Goal: Task Accomplishment & Management: Manage account settings

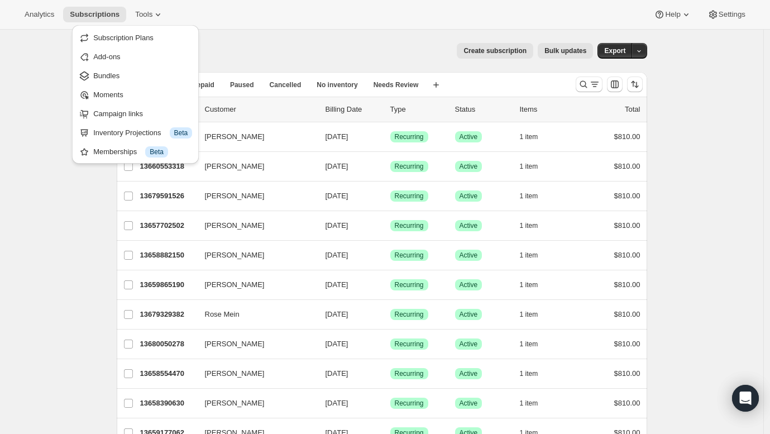
drag, startPoint x: 0, startPoint y: 0, endPoint x: 124, endPoint y: 75, distance: 145.2
click at [111, 74] on span "Bundles" at bounding box center [106, 76] width 26 height 8
click at [124, 75] on div "All Active Prepaid Paused Cancelled No inventory Needs Review More views All Ac…" at bounding box center [342, 84] width 450 height 25
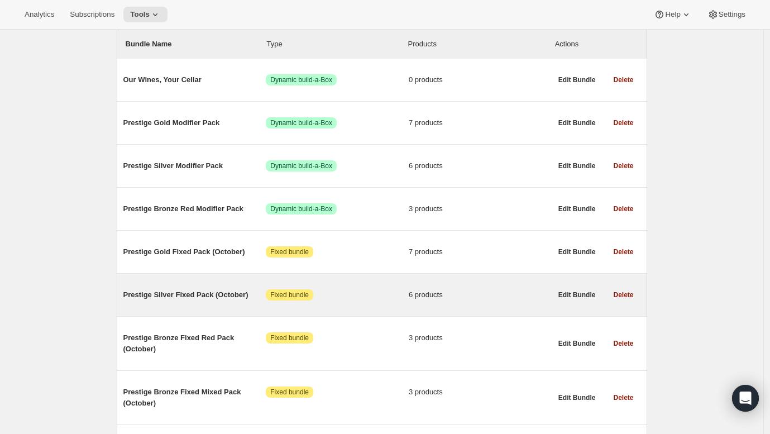
scroll to position [137, 0]
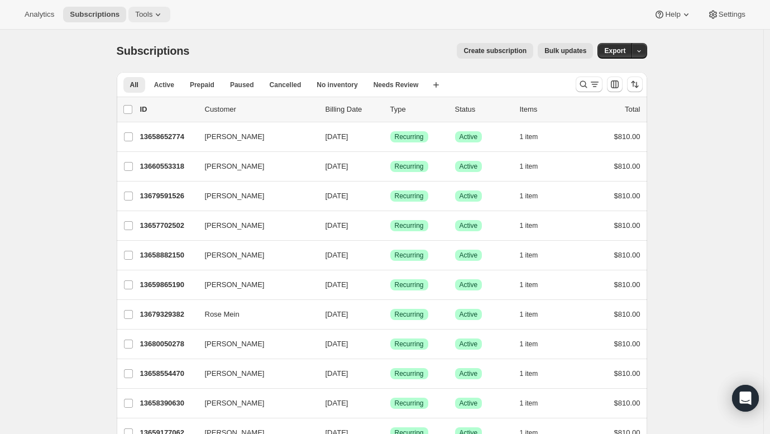
click at [133, 20] on button "Tools" at bounding box center [149, 15] width 42 height 16
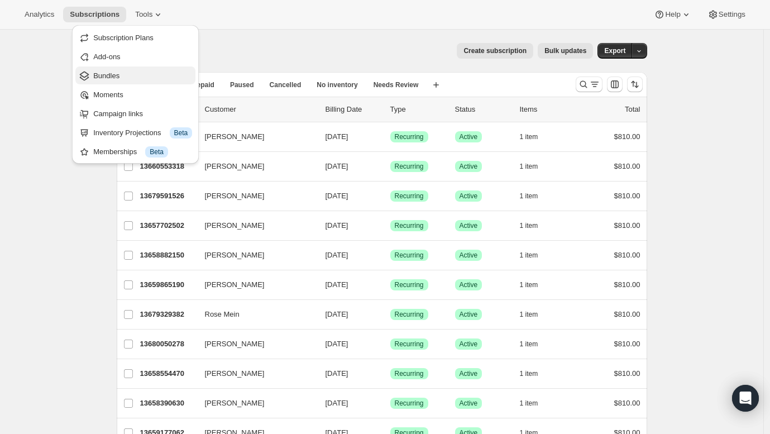
click at [122, 83] on button "Bundles" at bounding box center [135, 75] width 120 height 18
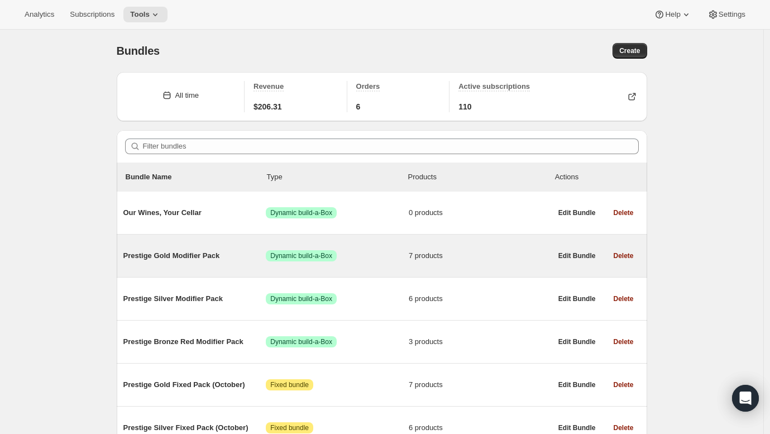
click at [206, 259] on span "Prestige Gold Modifier Pack" at bounding box center [194, 255] width 143 height 11
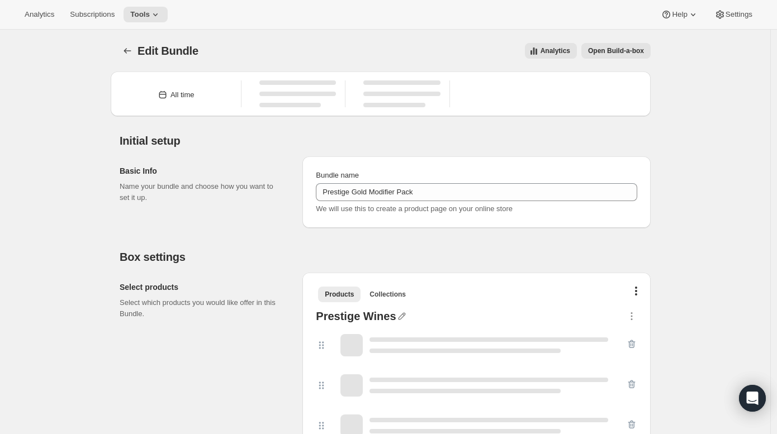
type input "Prestige Gold Modifier Pack"
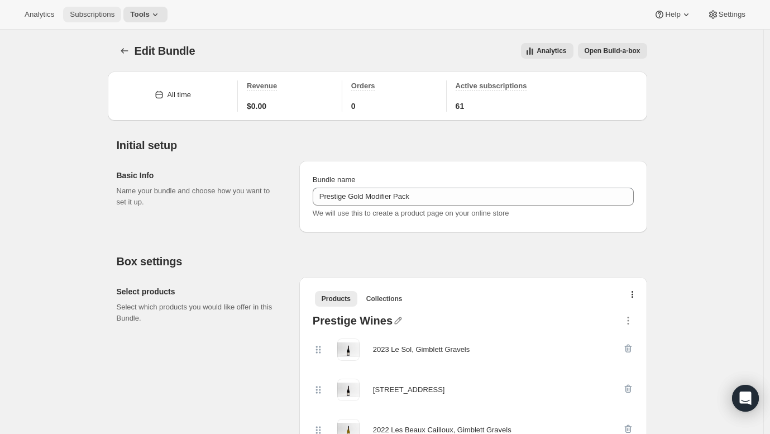
click at [94, 19] on button "Subscriptions" at bounding box center [92, 15] width 58 height 16
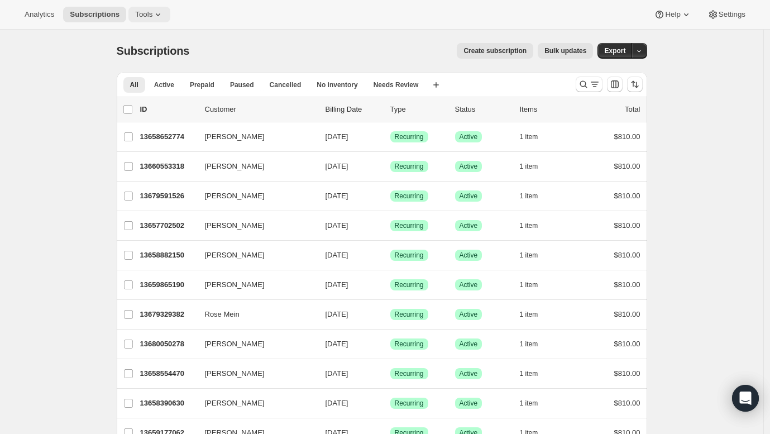
click at [135, 13] on span "Tools" at bounding box center [143, 14] width 17 height 9
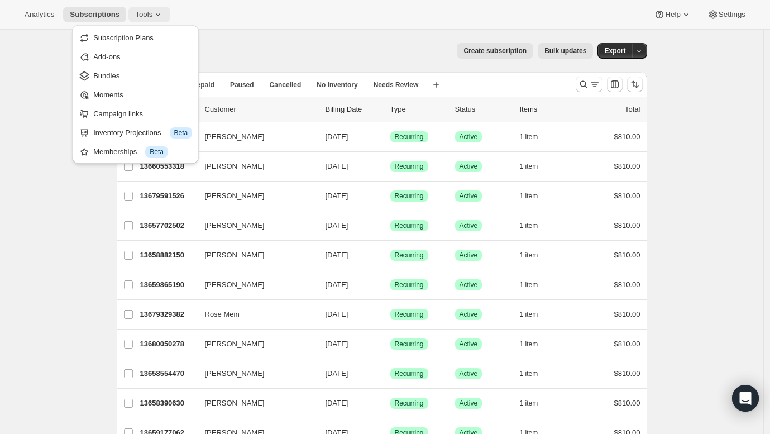
click at [139, 18] on span "Tools" at bounding box center [143, 14] width 17 height 9
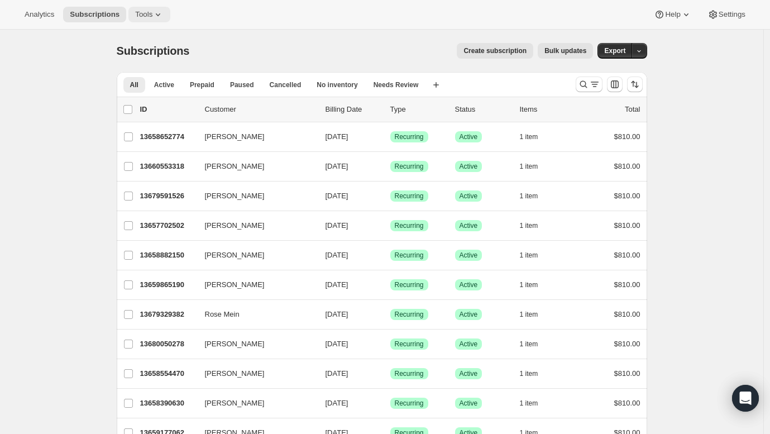
click at [139, 18] on span "Tools" at bounding box center [143, 14] width 17 height 9
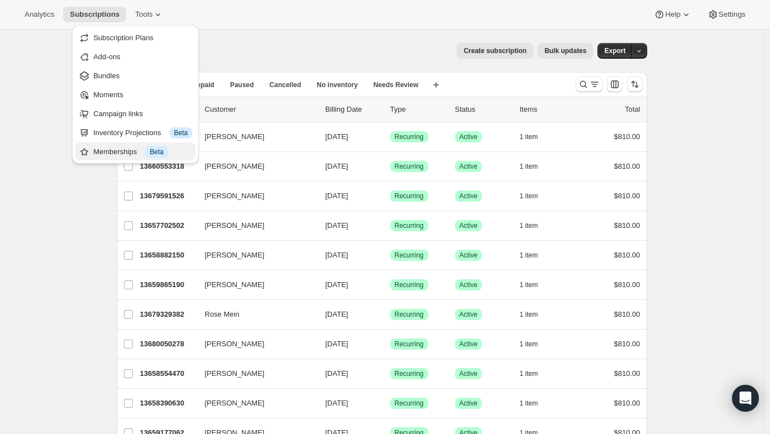
click at [108, 153] on div "Memberships Info Beta" at bounding box center [142, 151] width 99 height 11
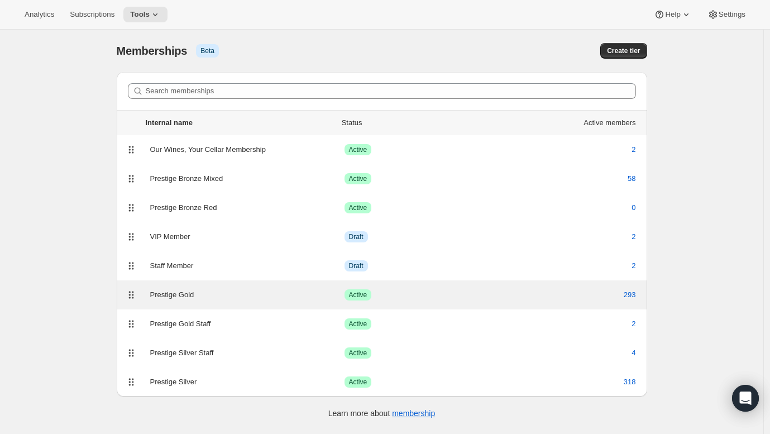
click at [238, 292] on div "Prestige Gold" at bounding box center [247, 294] width 194 height 11
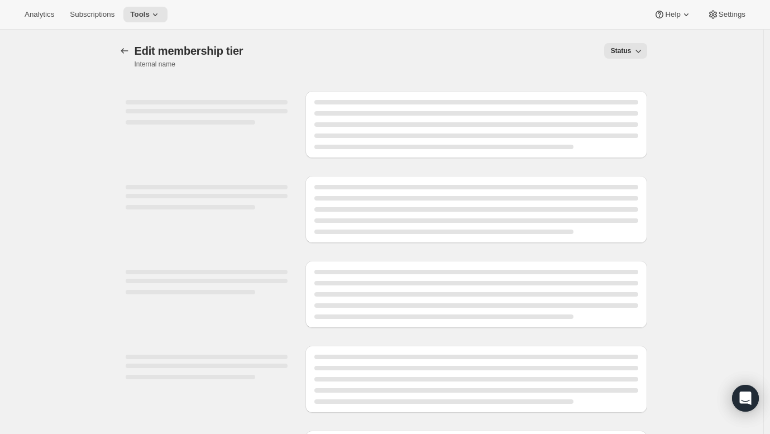
select select "products"
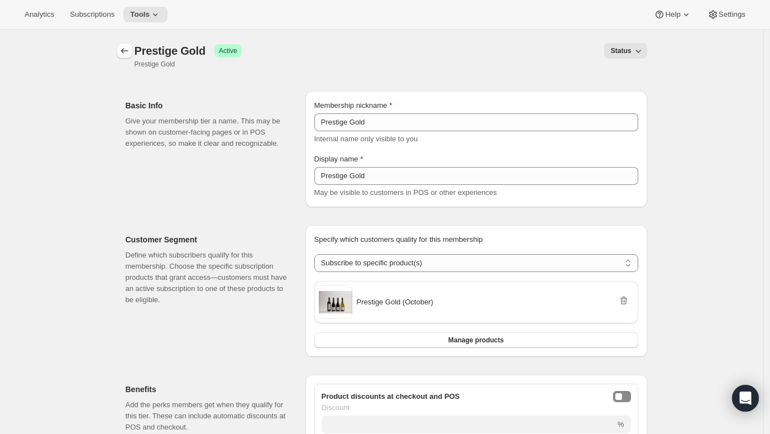
click at [128, 51] on icon "Memberships" at bounding box center [124, 50] width 11 height 11
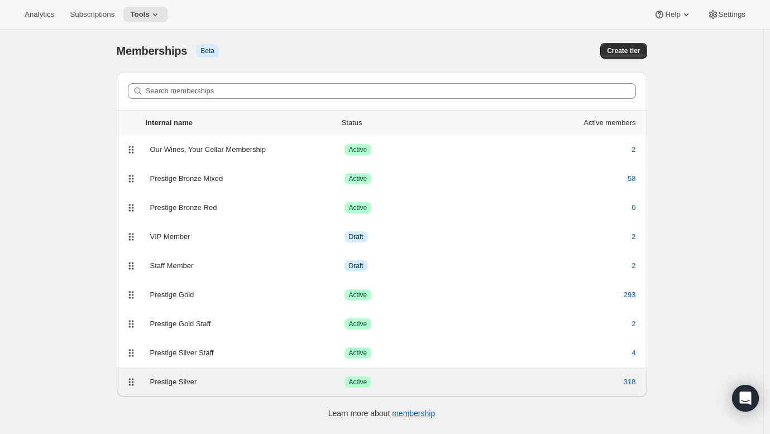
click at [236, 381] on div "Prestige Silver" at bounding box center [247, 382] width 194 height 11
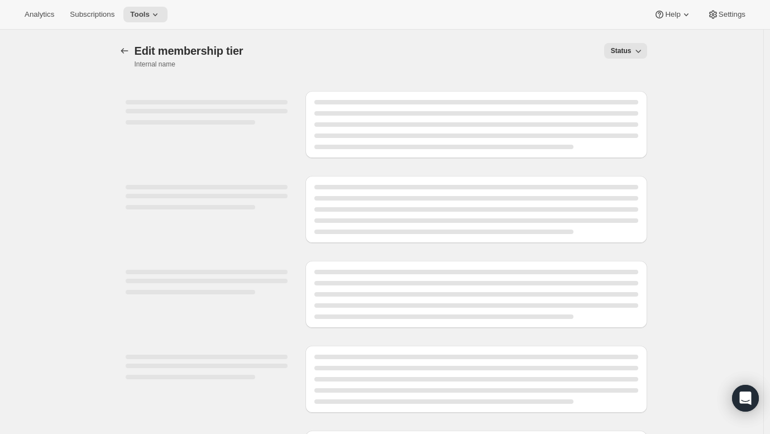
select select "products"
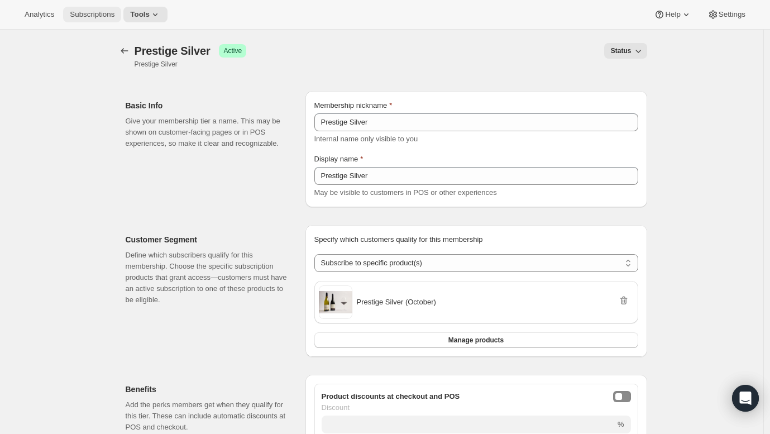
click at [99, 17] on span "Subscriptions" at bounding box center [92, 14] width 45 height 9
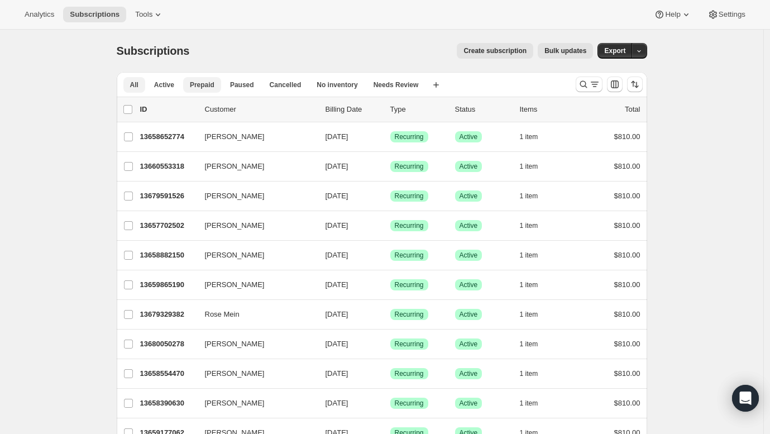
click at [203, 86] on span "Prepaid" at bounding box center [202, 84] width 25 height 9
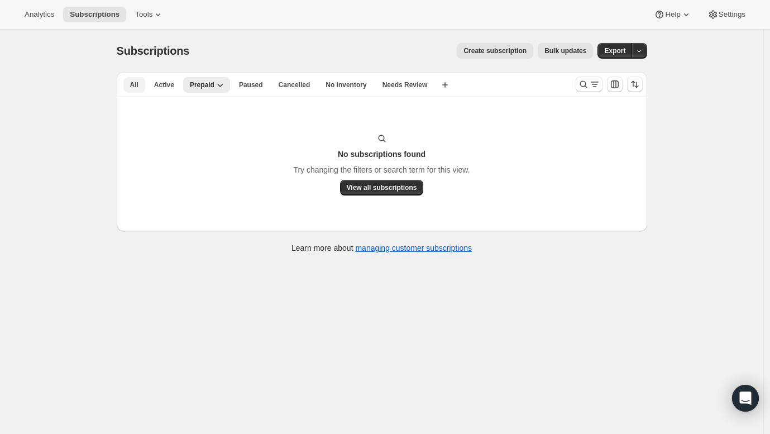
click at [137, 87] on span "All" at bounding box center [134, 84] width 8 height 9
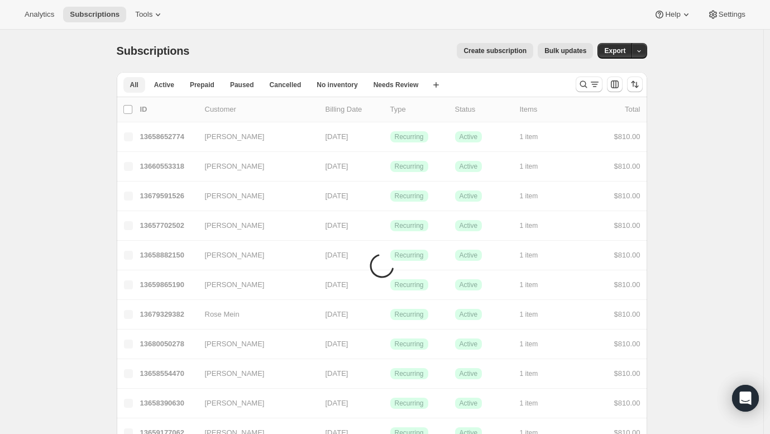
click at [139, 83] on span "All" at bounding box center [134, 84] width 8 height 9
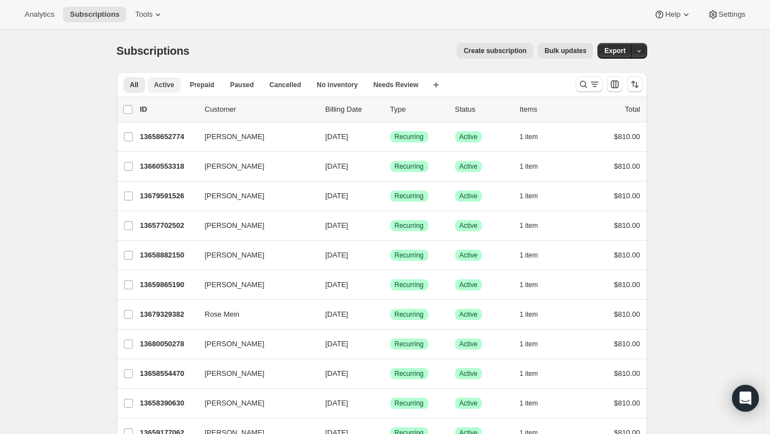
click at [173, 87] on span "Active" at bounding box center [164, 84] width 20 height 9
click at [248, 84] on span "Paused" at bounding box center [242, 84] width 24 height 9
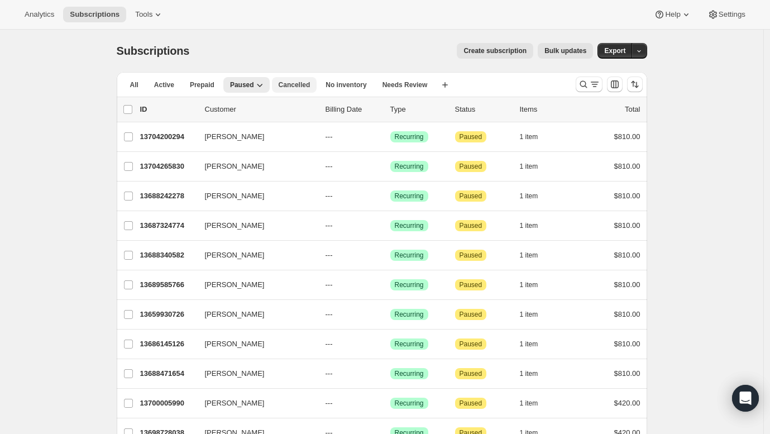
click at [303, 83] on span "Cancelled" at bounding box center [295, 84] width 32 height 9
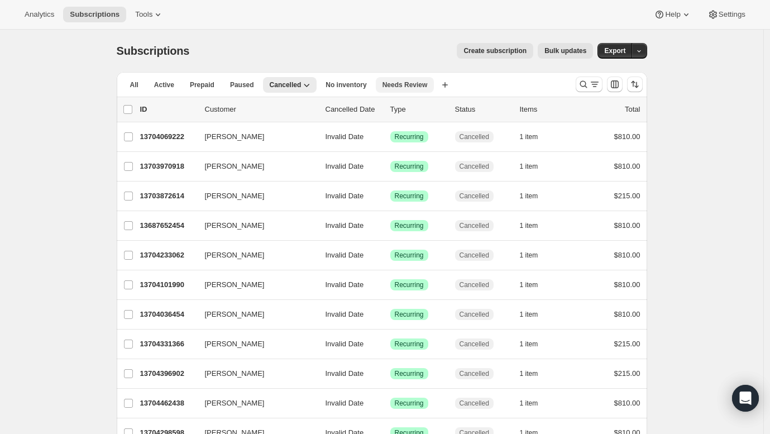
click at [402, 86] on span "Needs Review" at bounding box center [405, 84] width 45 height 9
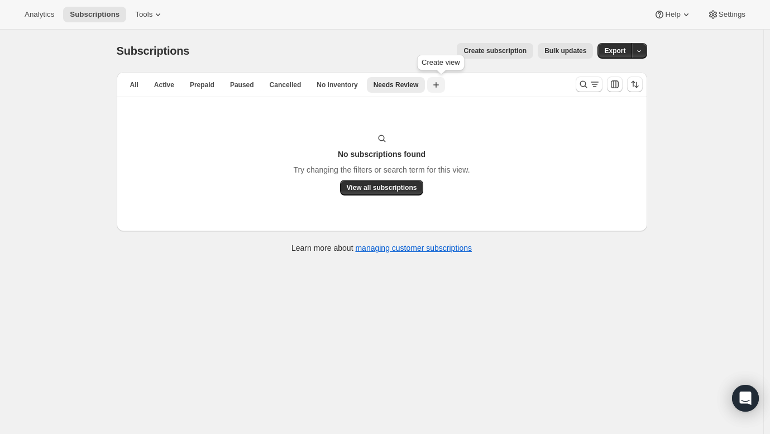
click at [442, 90] on icon "button" at bounding box center [436, 84] width 11 height 11
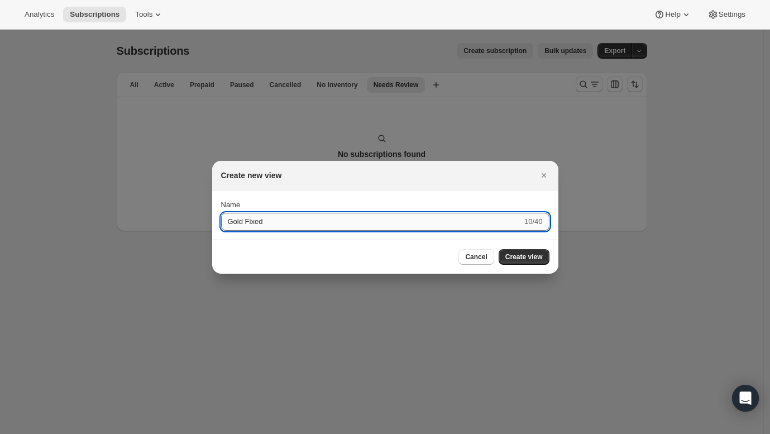
click at [249, 222] on input "Gold Fixed" at bounding box center [371, 222] width 301 height 18
type input "Gold Modifiers"
click at [518, 259] on span "Create view" at bounding box center [524, 257] width 37 height 9
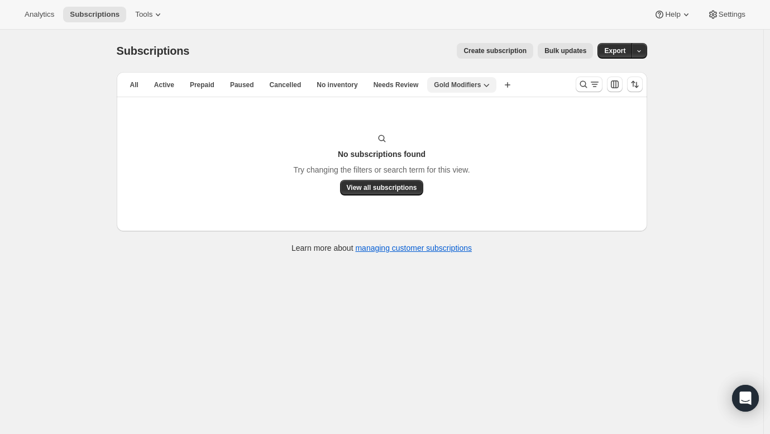
click at [492, 87] on icon "button" at bounding box center [486, 84] width 11 height 11
click at [467, 147] on span "Delete view" at bounding box center [468, 146] width 37 height 8
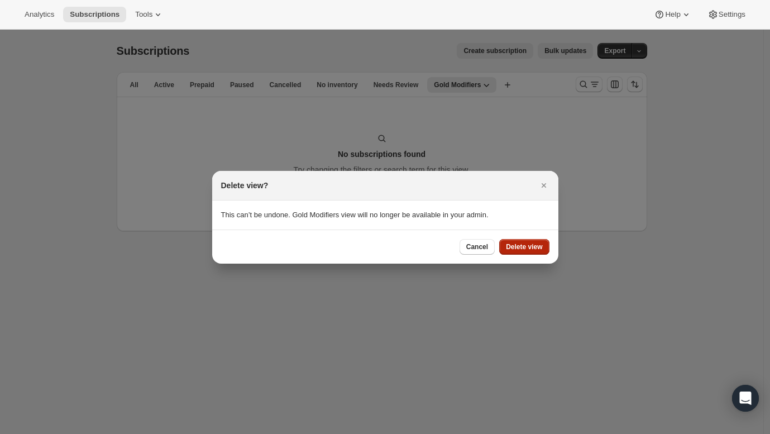
click at [522, 250] on span "Delete view" at bounding box center [524, 246] width 36 height 9
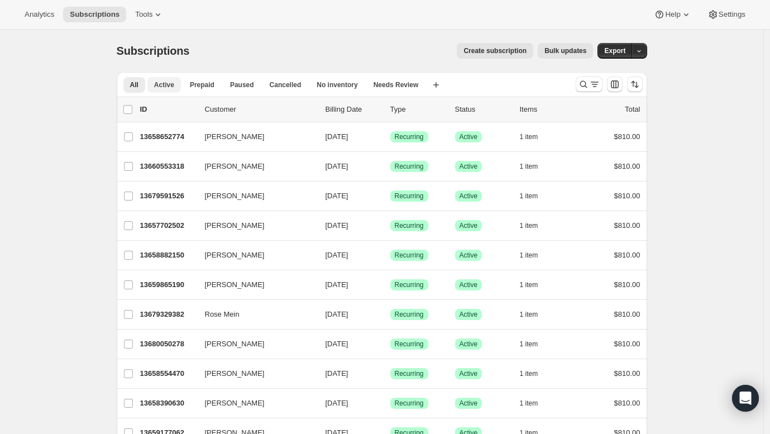
click at [179, 85] on button "Active" at bounding box center [164, 85] width 34 height 16
click at [128, 16] on button "Tools" at bounding box center [149, 15] width 42 height 16
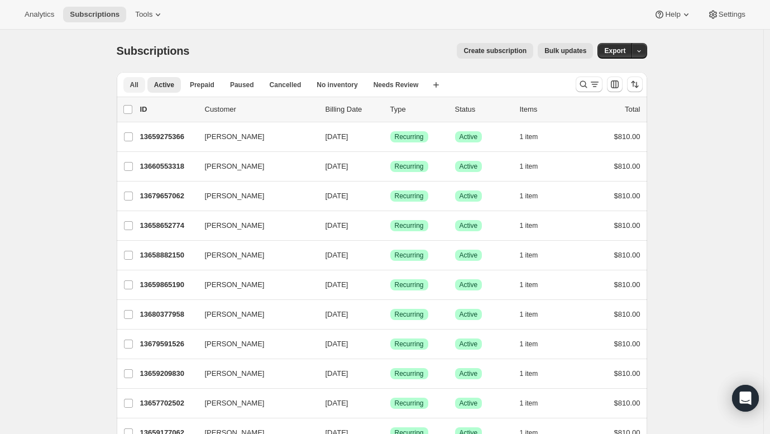
click at [139, 83] on span "All" at bounding box center [134, 84] width 8 height 9
click at [140, 15] on span "Tools" at bounding box center [143, 14] width 17 height 9
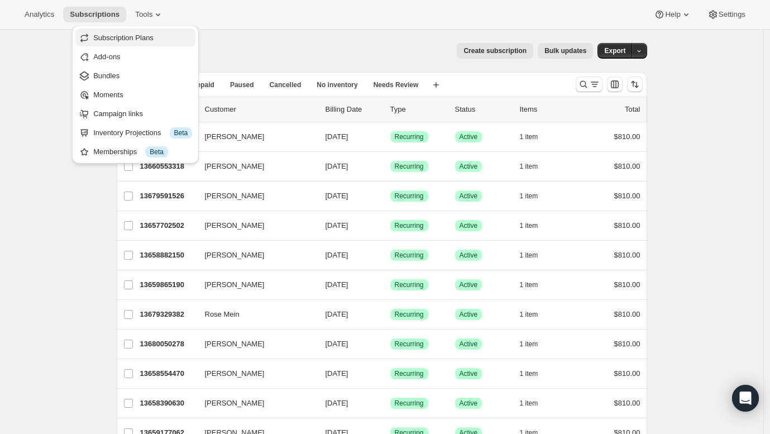
click at [131, 34] on span "Subscription Plans" at bounding box center [123, 38] width 60 height 8
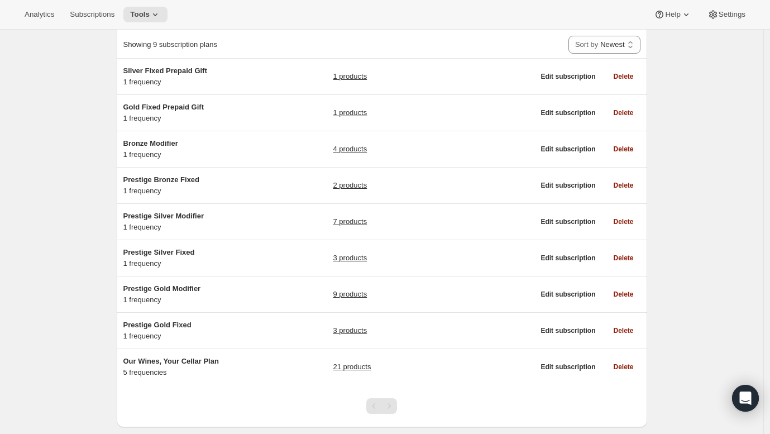
scroll to position [72, 0]
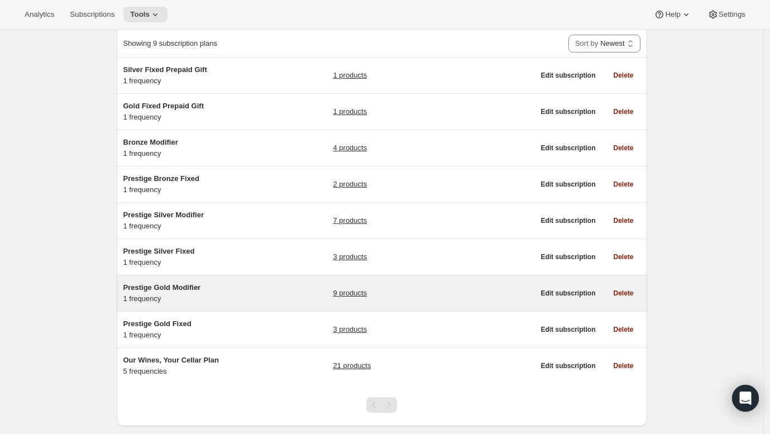
click at [165, 292] on span "Prestige Gold Modifier" at bounding box center [162, 287] width 78 height 8
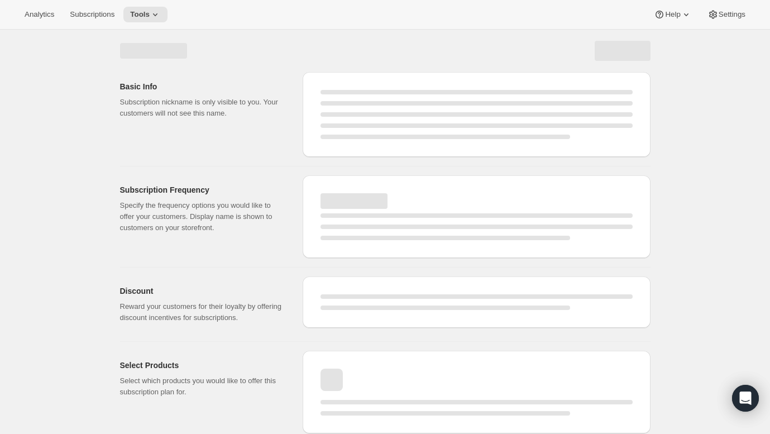
select select "WEEK"
select select "MONTH"
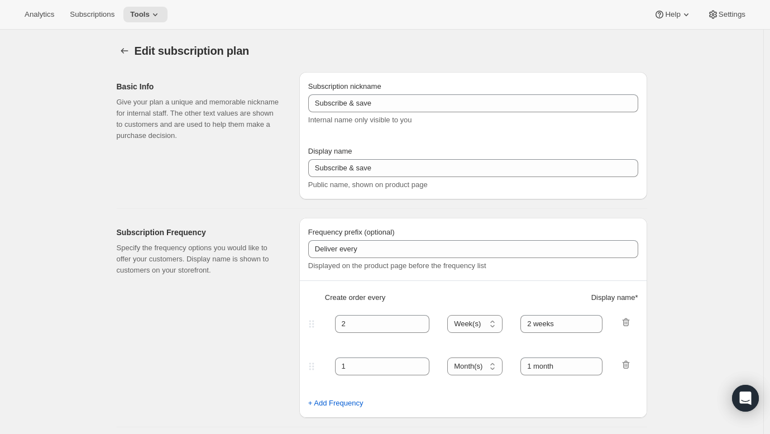
type input "Prestige Gold Modifier"
type input "Join the modifier club"
type input "4"
select select "MONTH"
type input "4 Months"
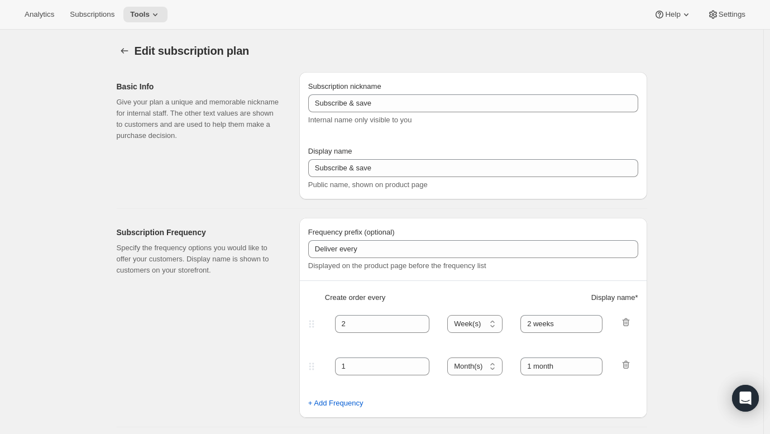
type input "Don’t forget to double-check your payment and shipping information before confi…"
checkbox input "true"
select select "YEARDAY"
select select "2"
select select "13"
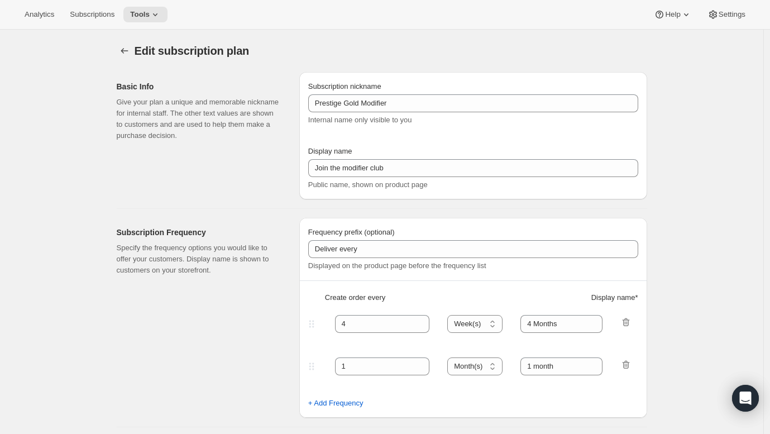
select select "6"
select select "13"
select select "10"
select select "13"
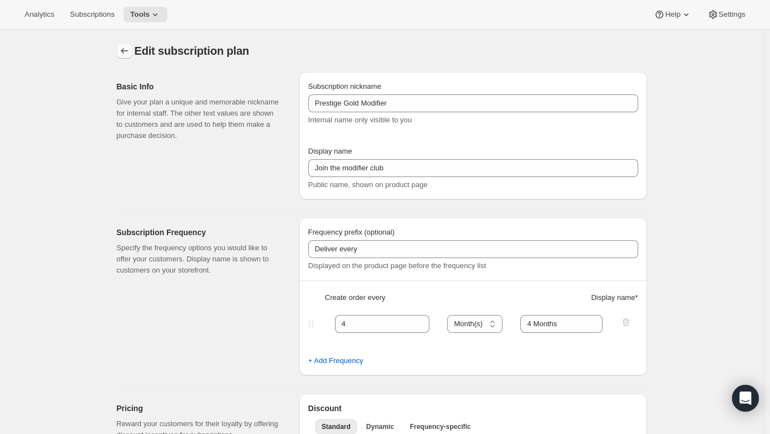
click at [125, 53] on icon "Subscription plans" at bounding box center [124, 50] width 11 height 11
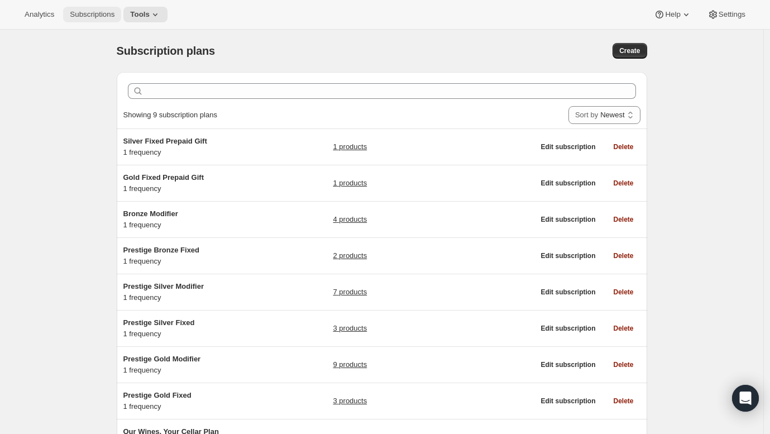
click at [102, 13] on span "Subscriptions" at bounding box center [92, 14] width 45 height 9
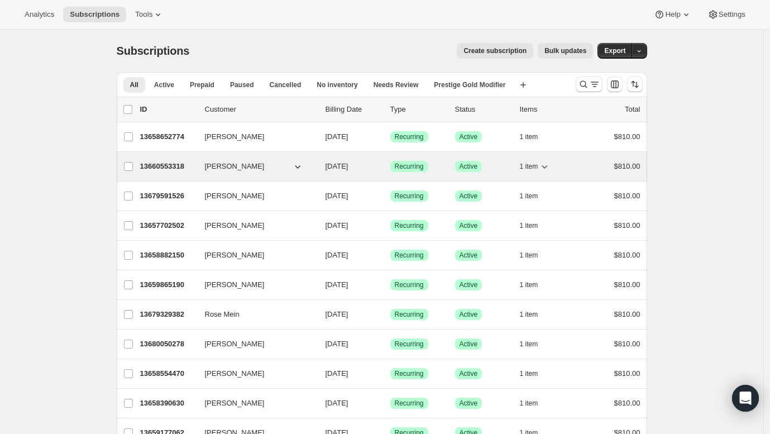
click at [297, 168] on icon "button" at bounding box center [297, 166] width 11 height 11
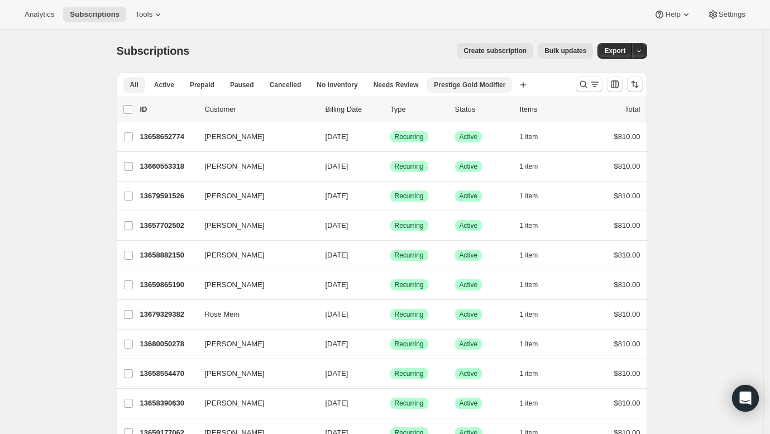
click at [481, 87] on span "Prestige Gold Modifier" at bounding box center [470, 84] width 72 height 9
drag, startPoint x: 196, startPoint y: 53, endPoint x: 116, endPoint y: 56, distance: 79.4
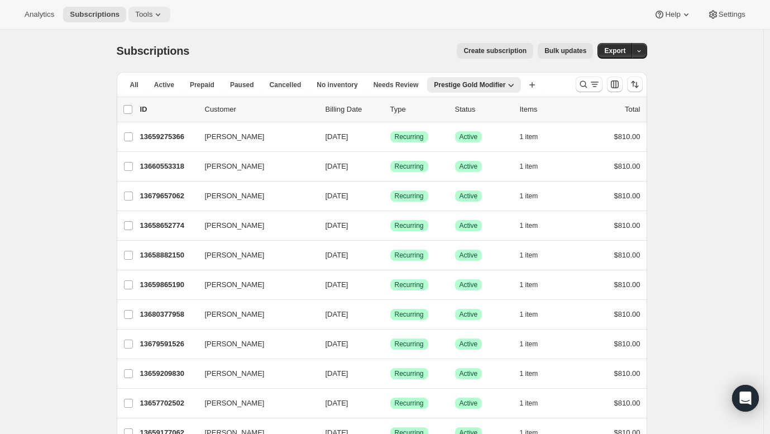
click at [135, 8] on button "Tools" at bounding box center [149, 15] width 42 height 16
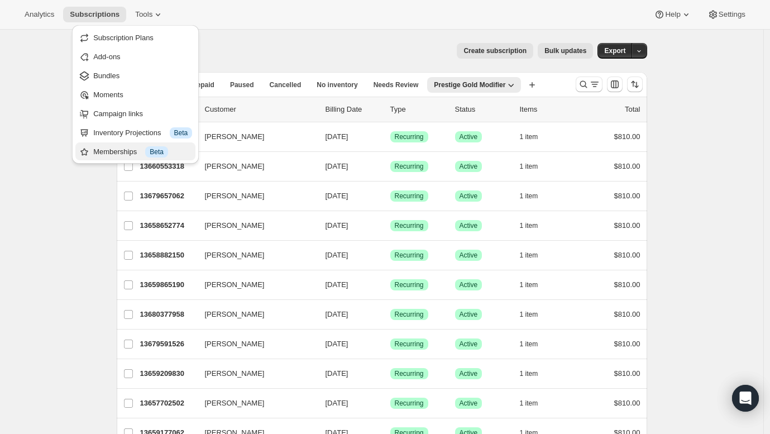
click at [109, 156] on div "Memberships Info Beta" at bounding box center [142, 151] width 99 height 11
